Goal: Obtain resource: Obtain resource

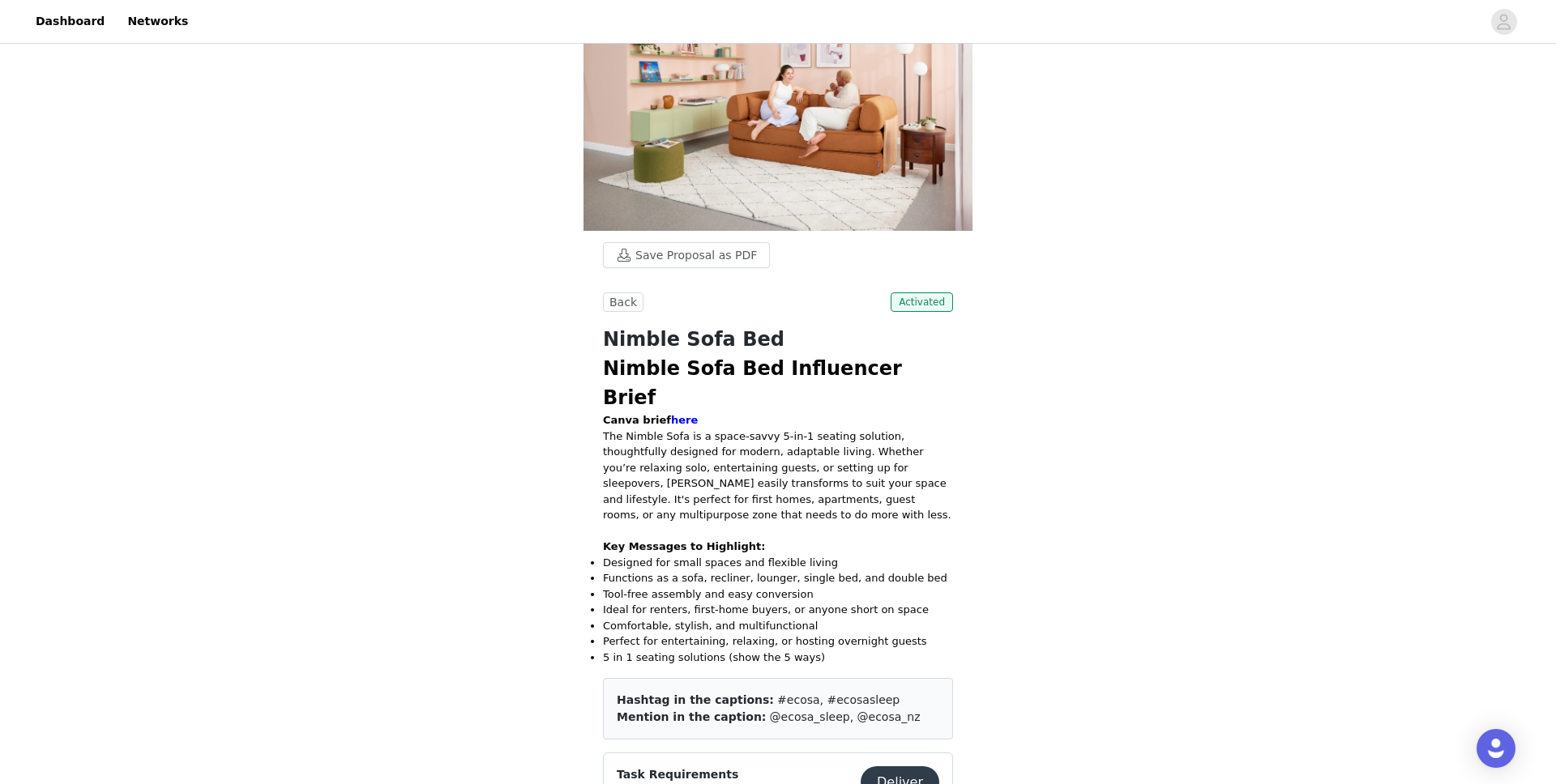
scroll to position [79, 0]
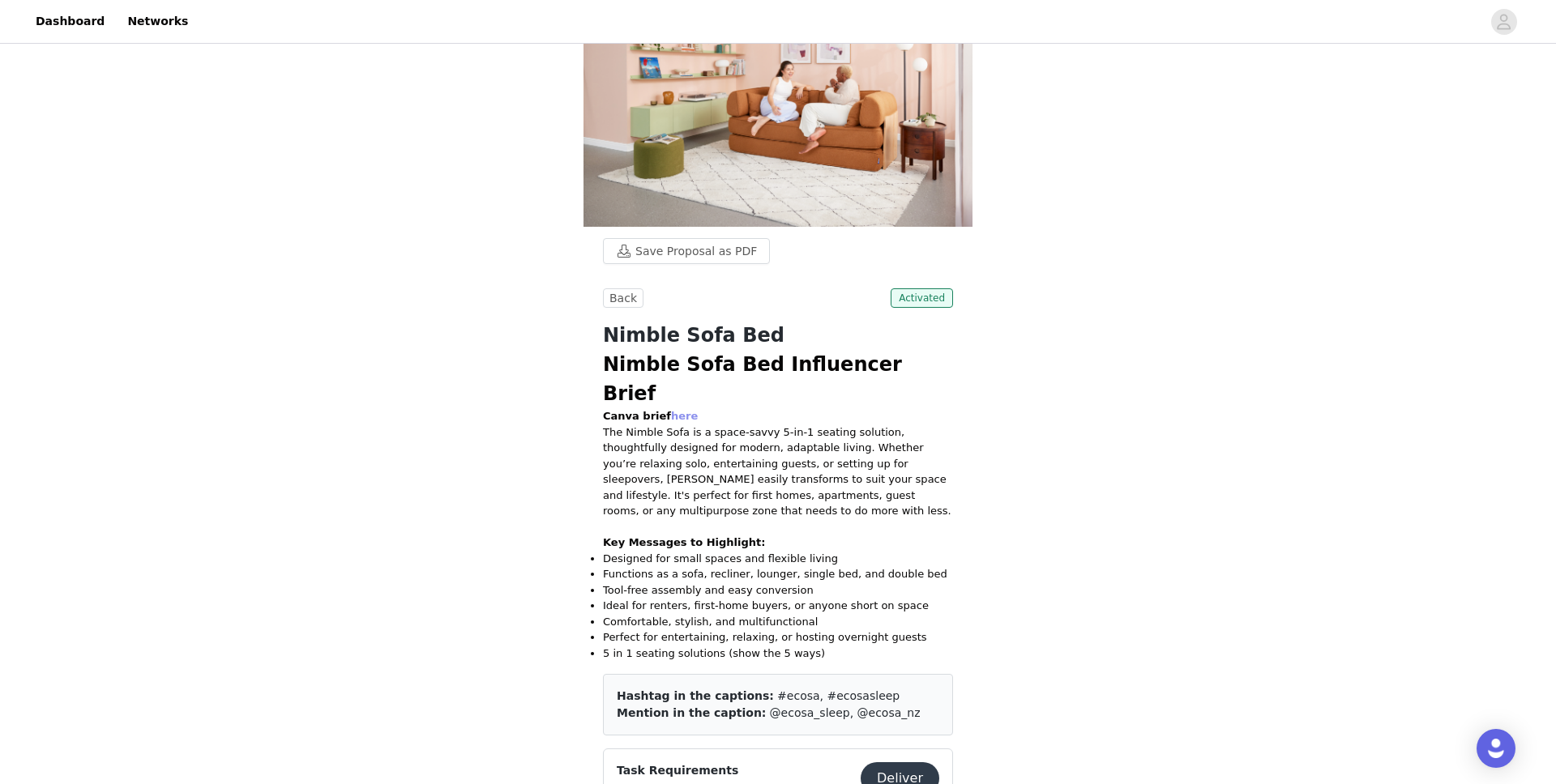
click at [677, 410] on link "here" at bounding box center [684, 415] width 27 height 12
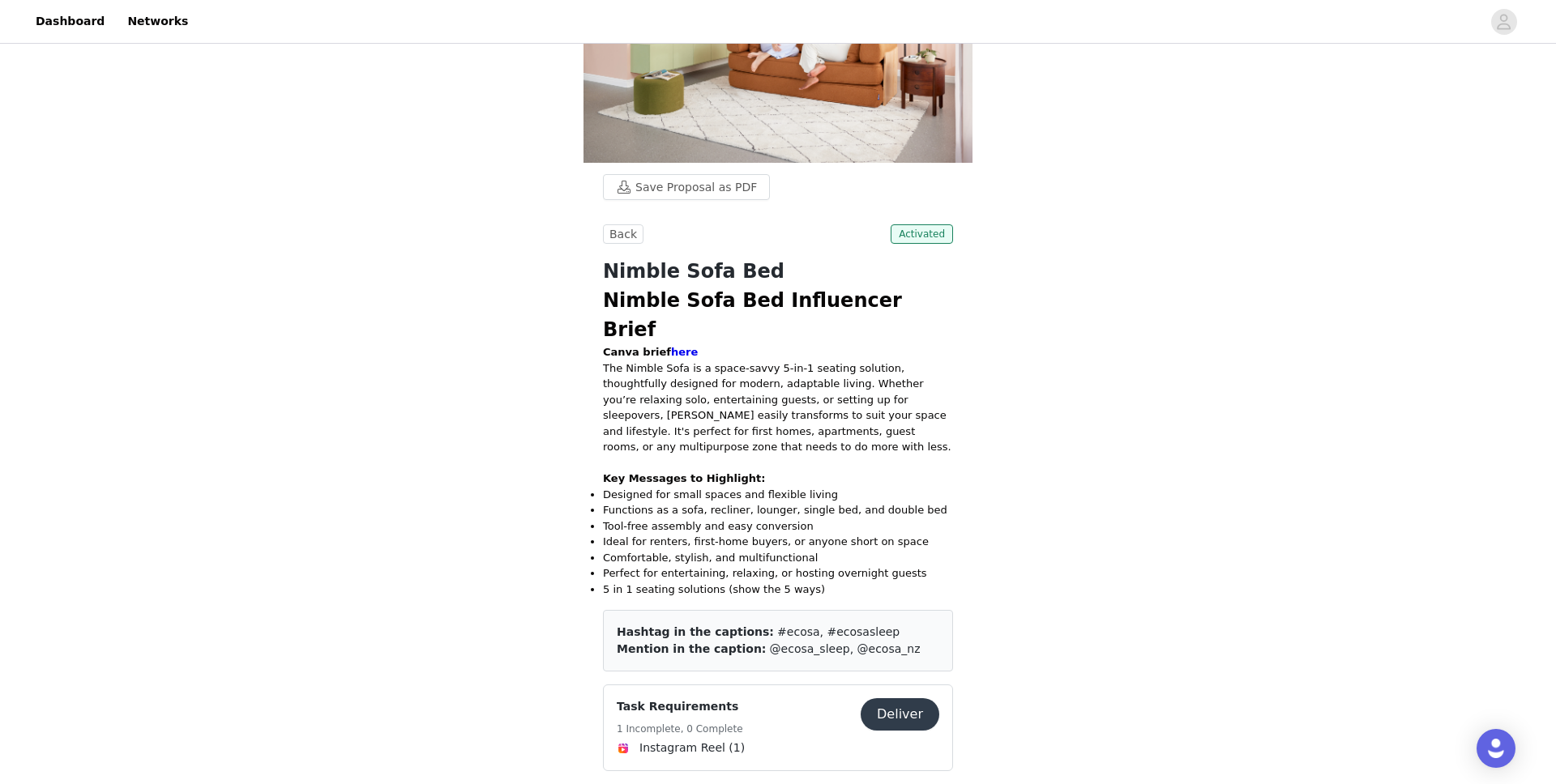
scroll to position [247, 0]
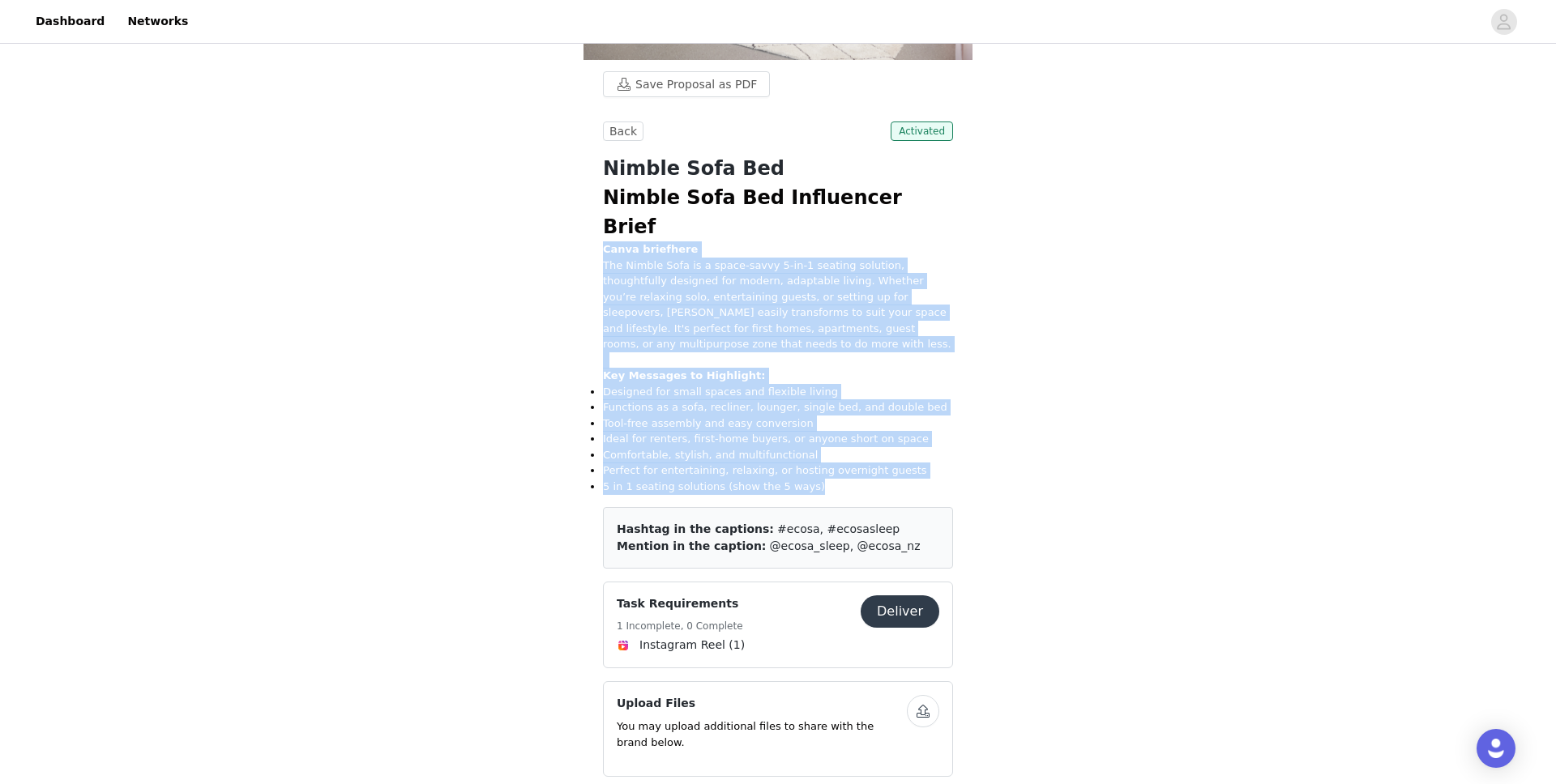
drag, startPoint x: 604, startPoint y: 222, endPoint x: 878, endPoint y: 453, distance: 358.4
click at [878, 453] on div "Nimble Sofa Bed Influencer Brief Canva brief here The Nimble Sofa is a space-sa…" at bounding box center [778, 339] width 350 height 311
click at [924, 352] on p at bounding box center [778, 359] width 350 height 16
